Goal: Task Accomplishment & Management: Manage account settings

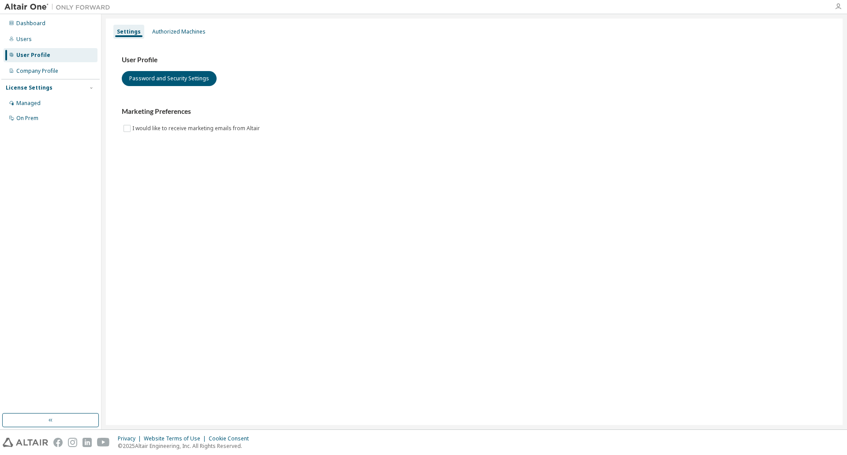
click at [836, 8] on icon "button" at bounding box center [837, 6] width 7 height 7
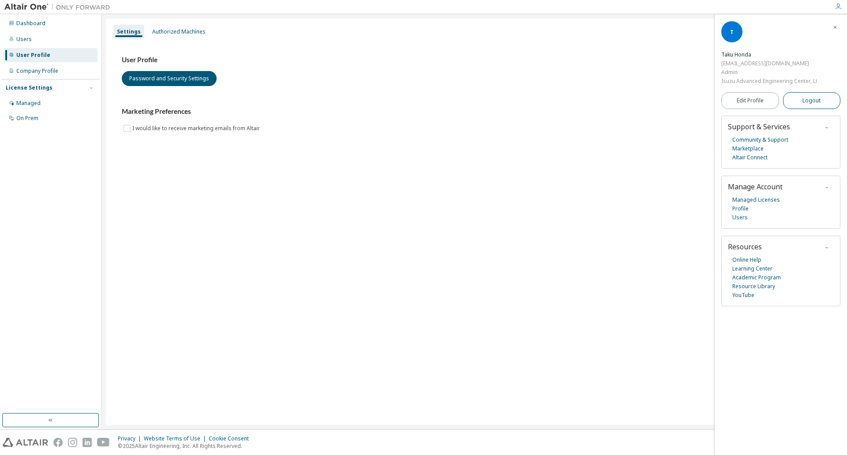
click at [802, 98] on span "Logout" at bounding box center [811, 100] width 18 height 9
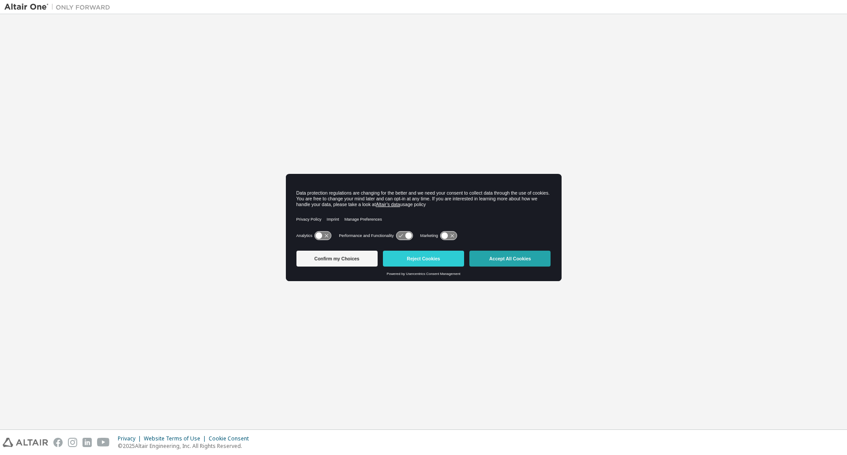
click at [516, 261] on button "Accept All Cookies" at bounding box center [509, 258] width 81 height 16
